Goal: Information Seeking & Learning: Learn about a topic

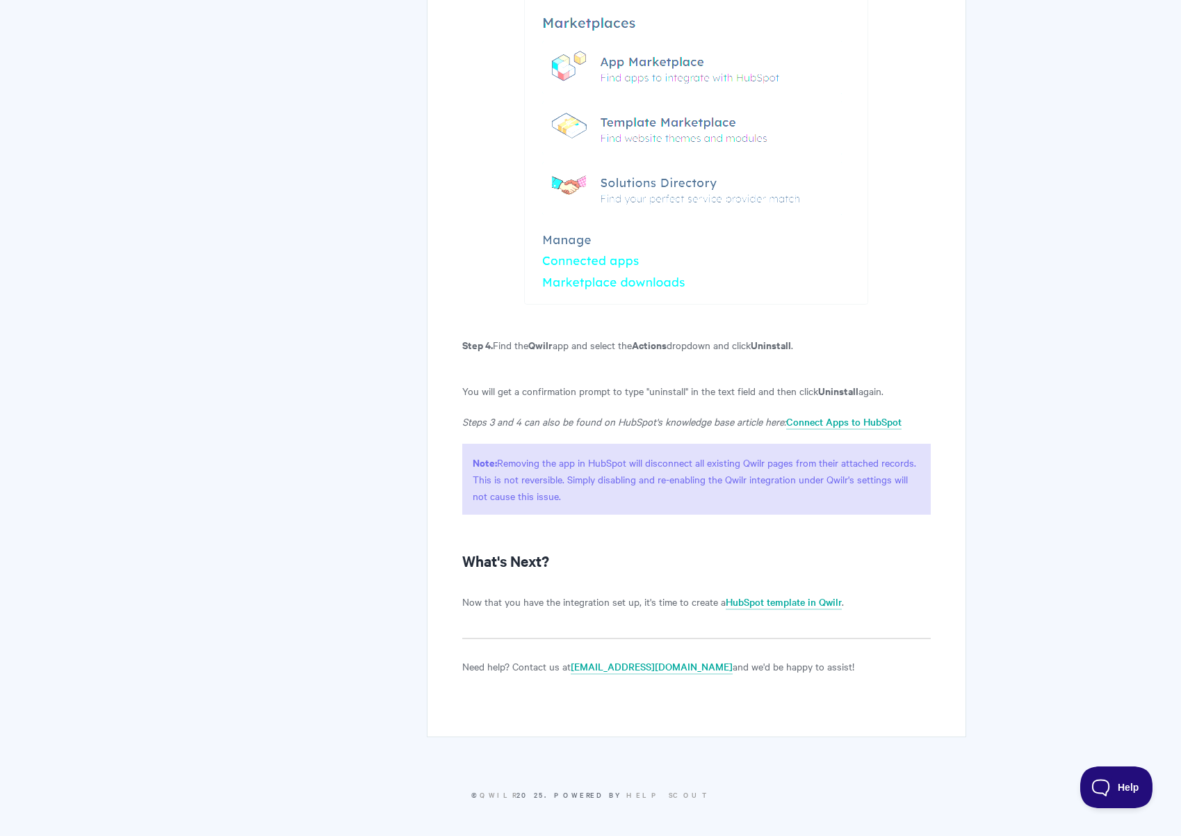
scroll to position [3141, 0]
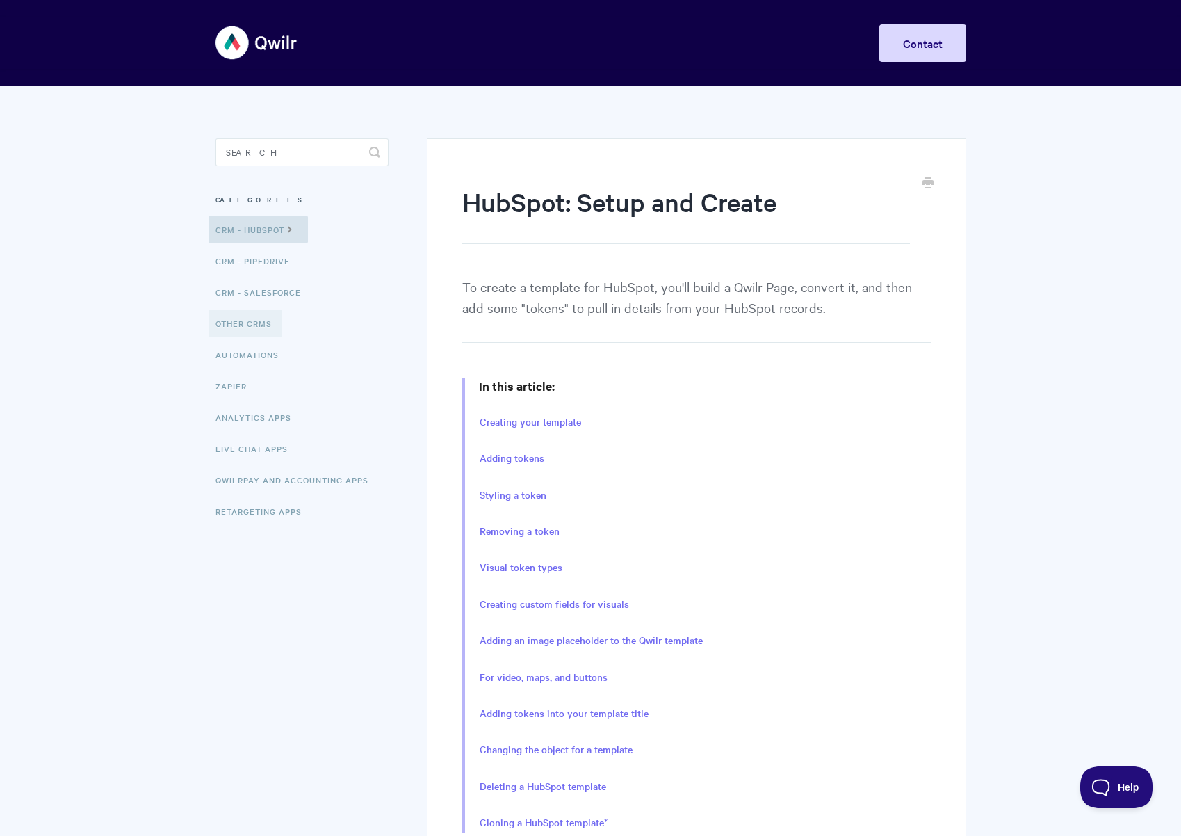
click at [257, 323] on link "Other CRMs" at bounding box center [246, 323] width 74 height 28
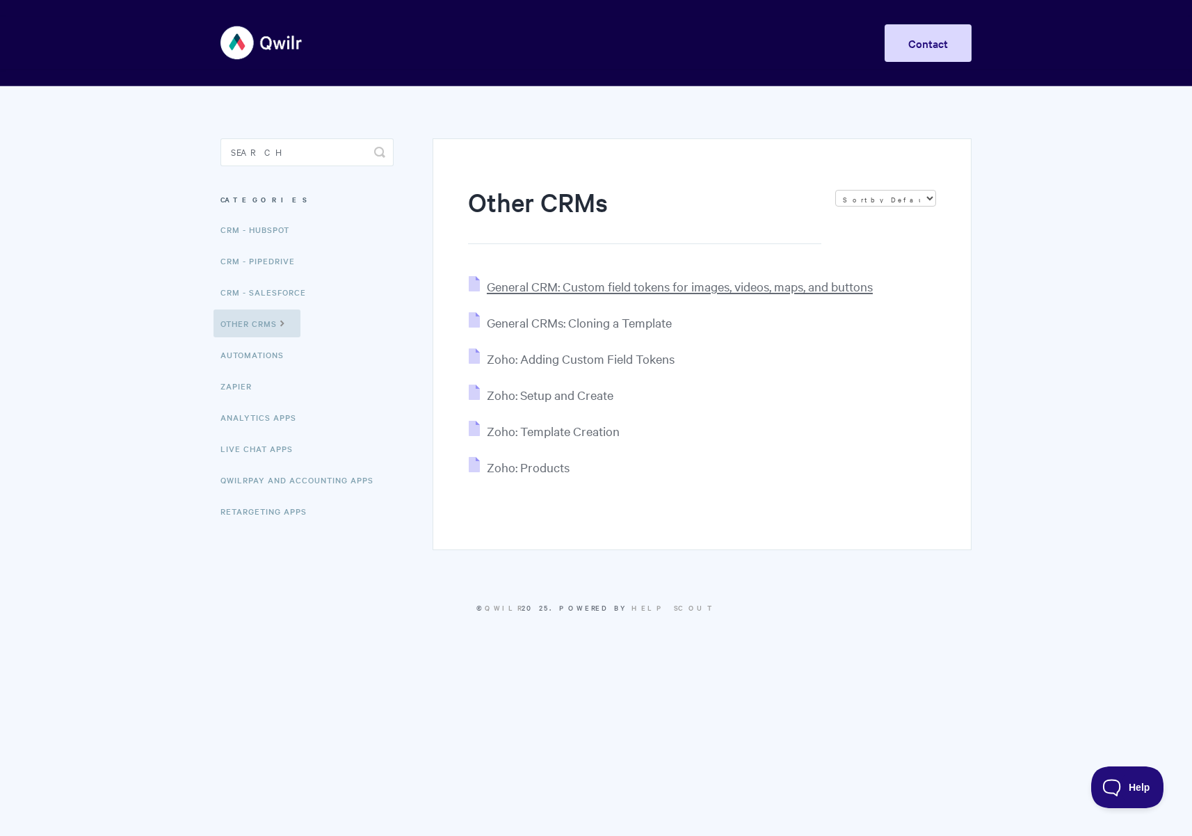
click at [569, 291] on span "General CRM: Custom field tokens for images, videos, maps, and buttons" at bounding box center [680, 286] width 386 height 16
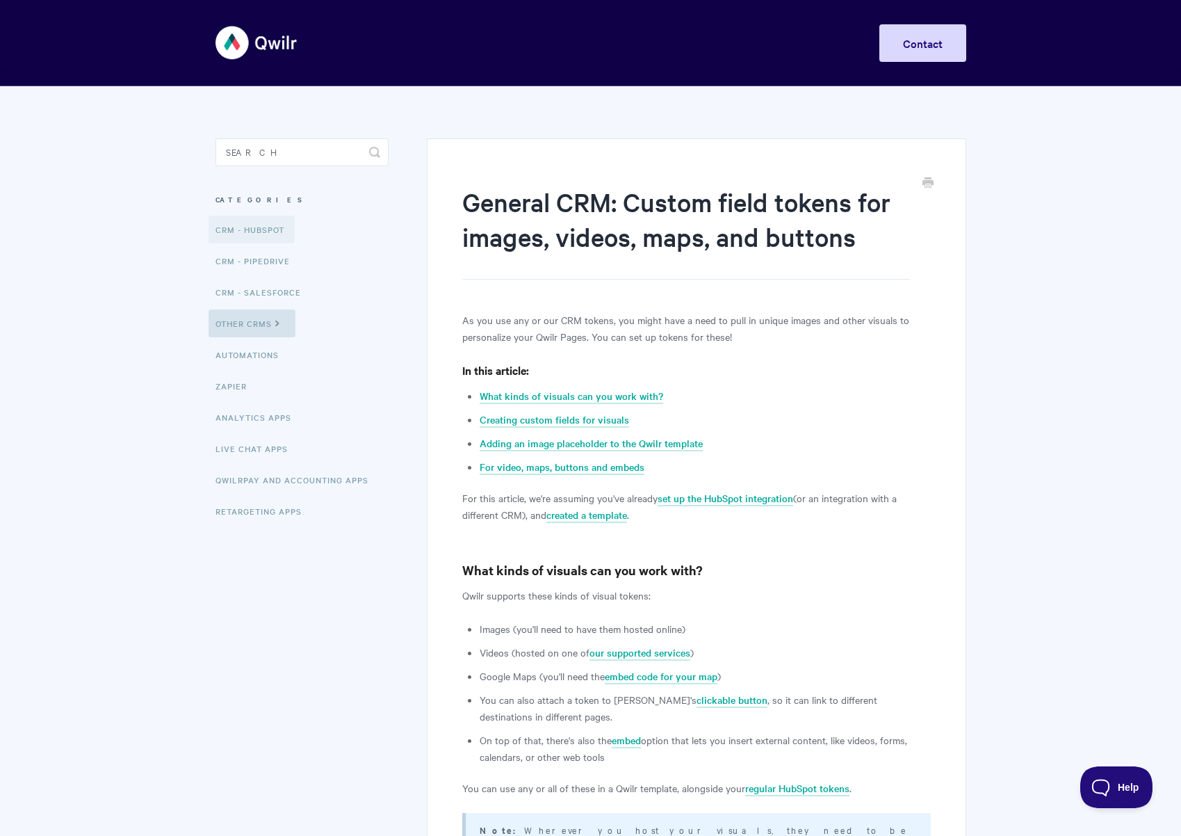
click at [270, 228] on link "CRM - HubSpot" at bounding box center [252, 229] width 86 height 28
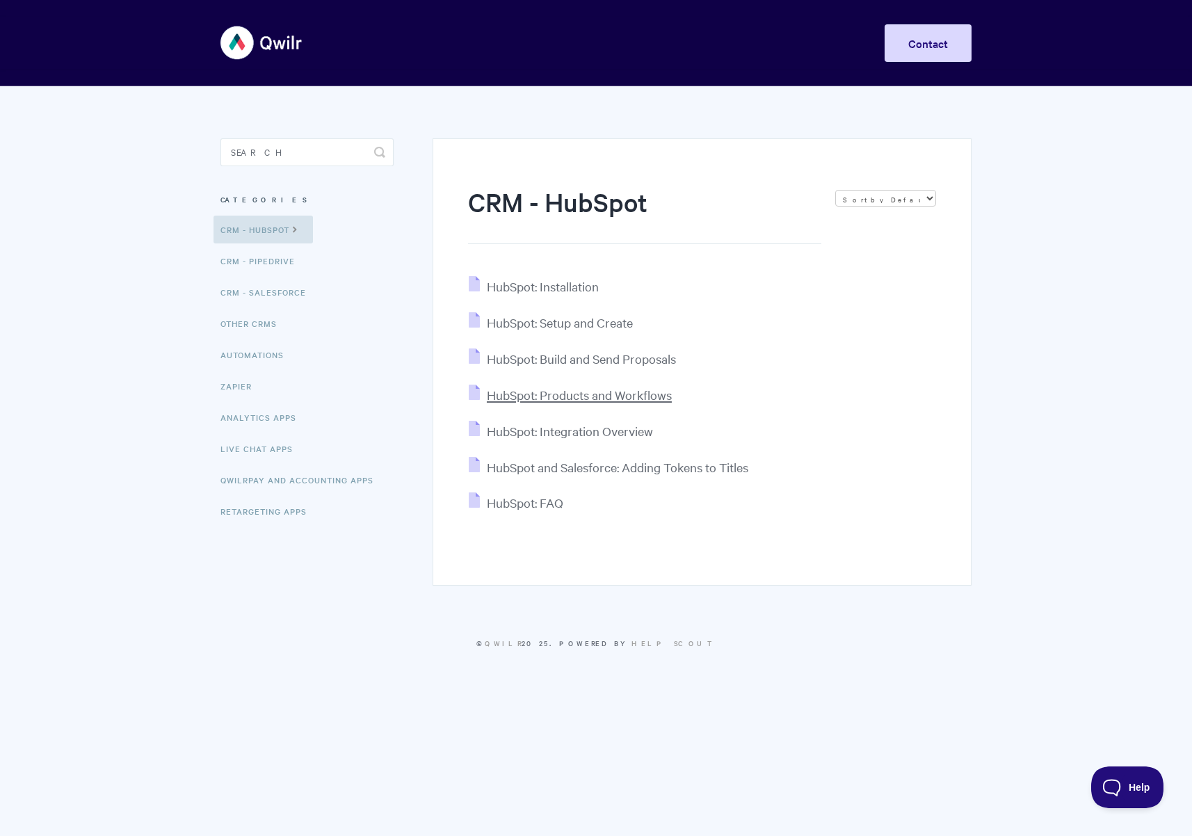
click at [621, 393] on span "HubSpot: Products and Workflows" at bounding box center [579, 395] width 185 height 16
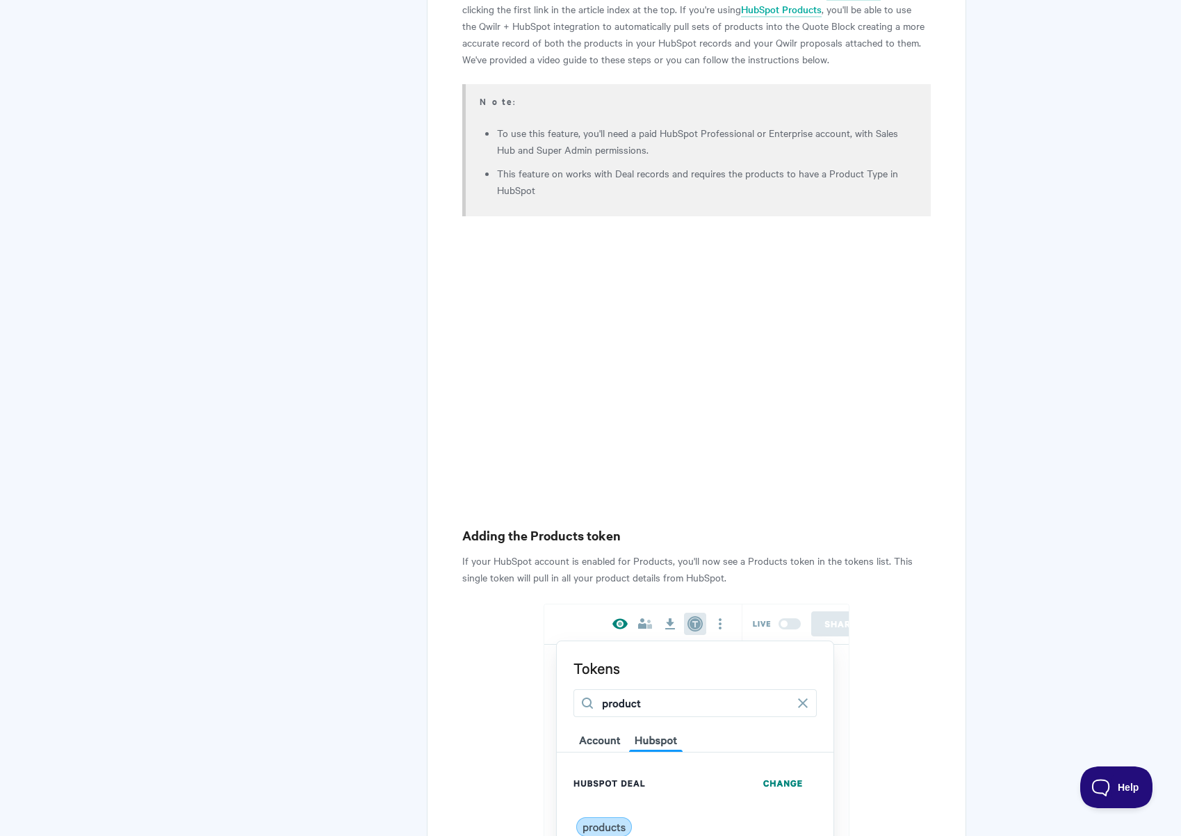
scroll to position [765, 0]
